Goal: Task Accomplishment & Management: Use online tool/utility

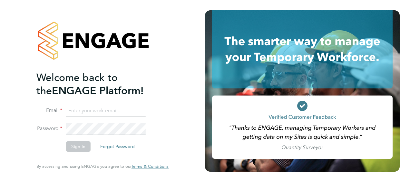
type input "simon.elliss@vistry.co.uk"
click at [82, 142] on button "Sign In" at bounding box center [78, 146] width 24 height 10
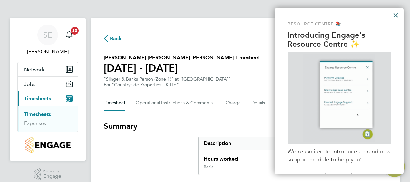
drag, startPoint x: 397, startPoint y: 15, endPoint x: 391, endPoint y: 32, distance: 17.4
click at [396, 15] on button "×" at bounding box center [396, 15] width 6 height 10
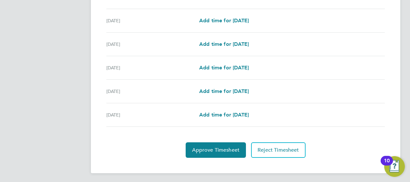
scroll to position [259, 0]
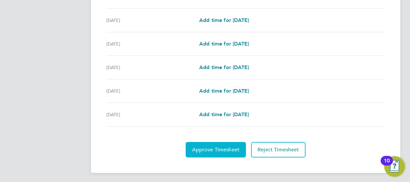
click at [230, 146] on span "Approve Timesheet" at bounding box center [215, 149] width 47 height 6
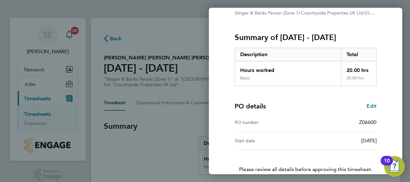
scroll to position [108, 0]
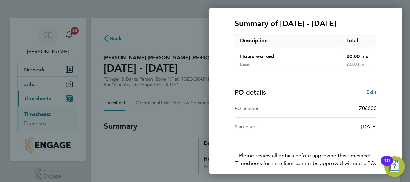
click at [308, 181] on span "Confirm Timesheet Approval" at bounding box center [305, 185] width 69 height 6
